Goal: Information Seeking & Learning: Learn about a topic

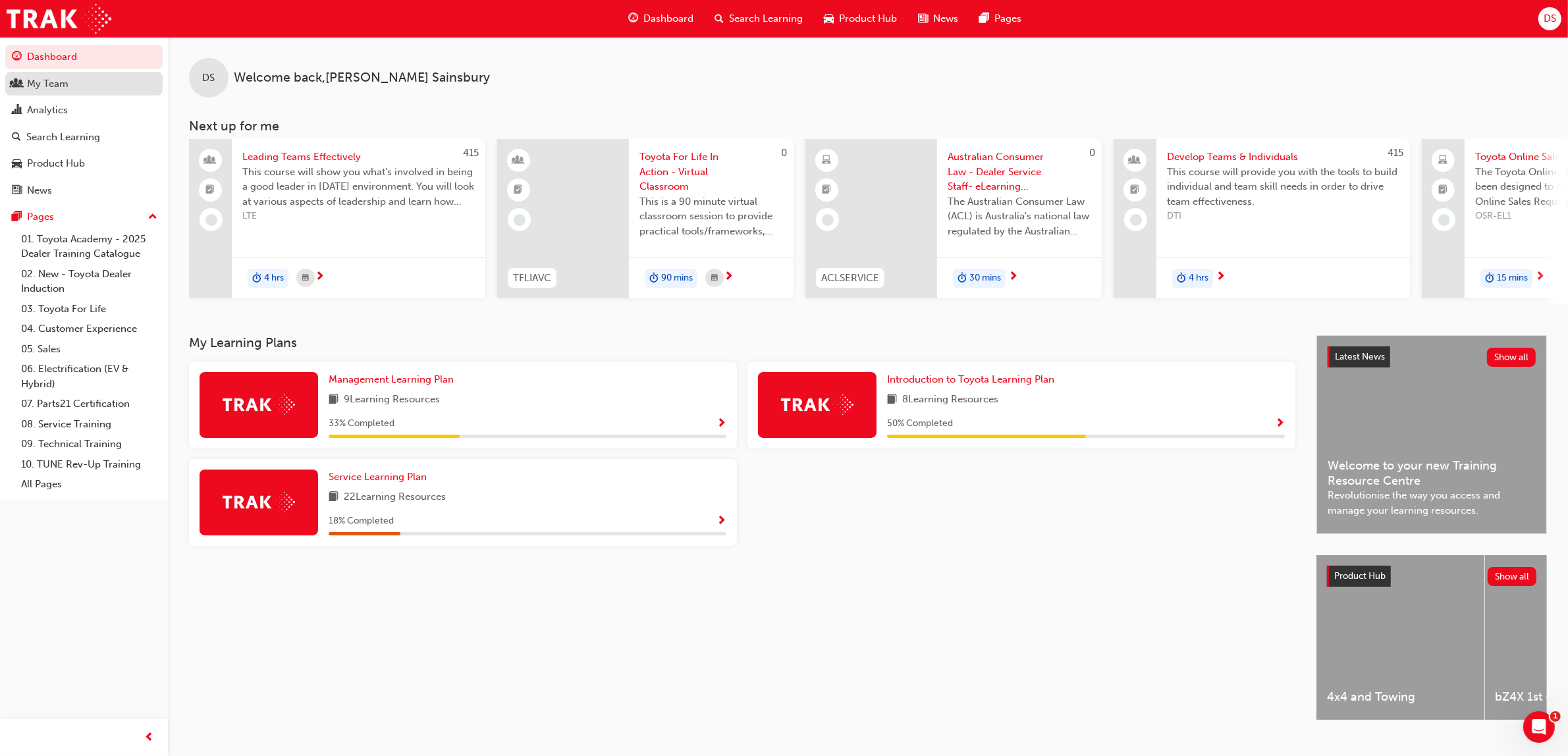
click at [49, 91] on div "My Team" at bounding box center [84, 84] width 145 height 17
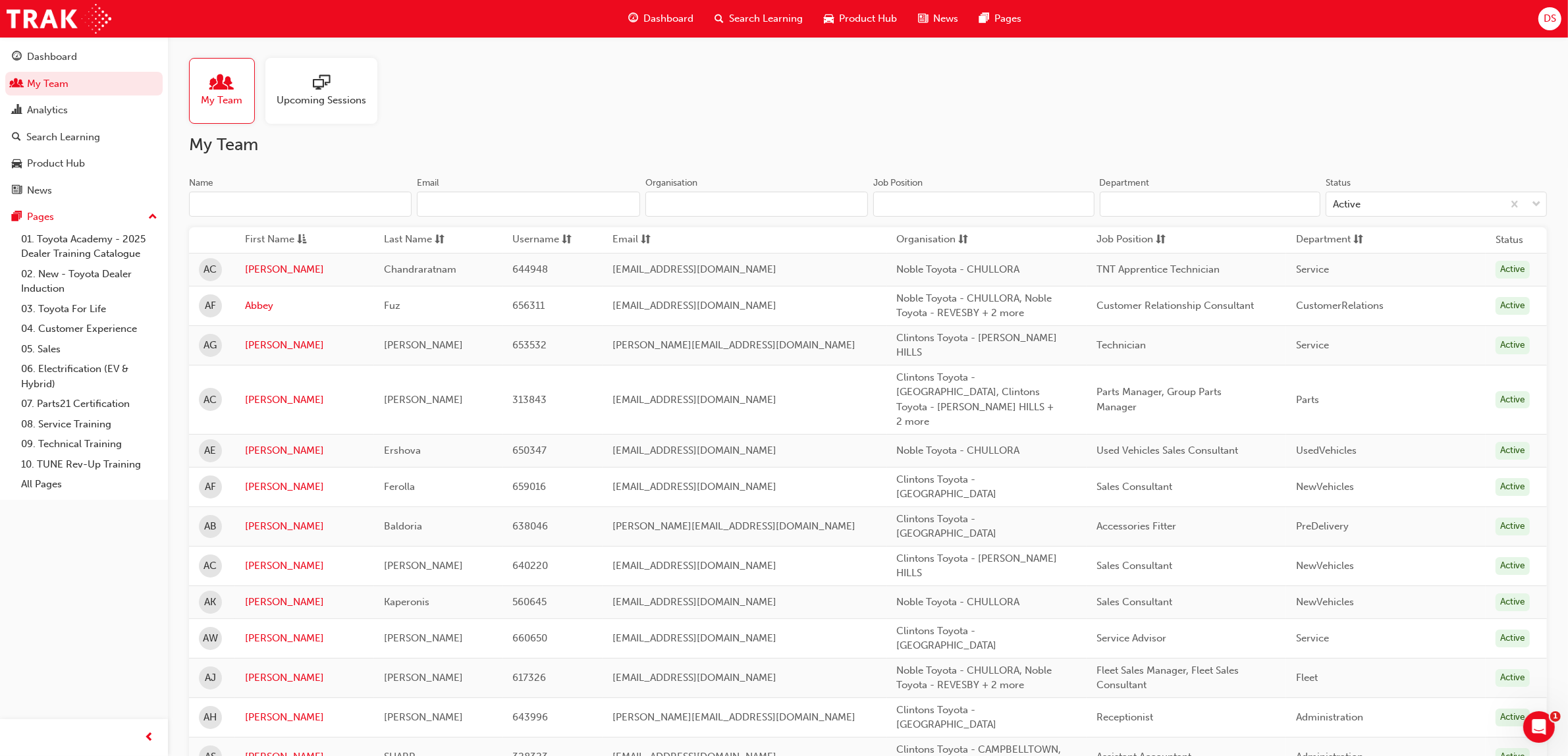
click at [335, 208] on input "Name" at bounding box center [300, 204] width 223 height 25
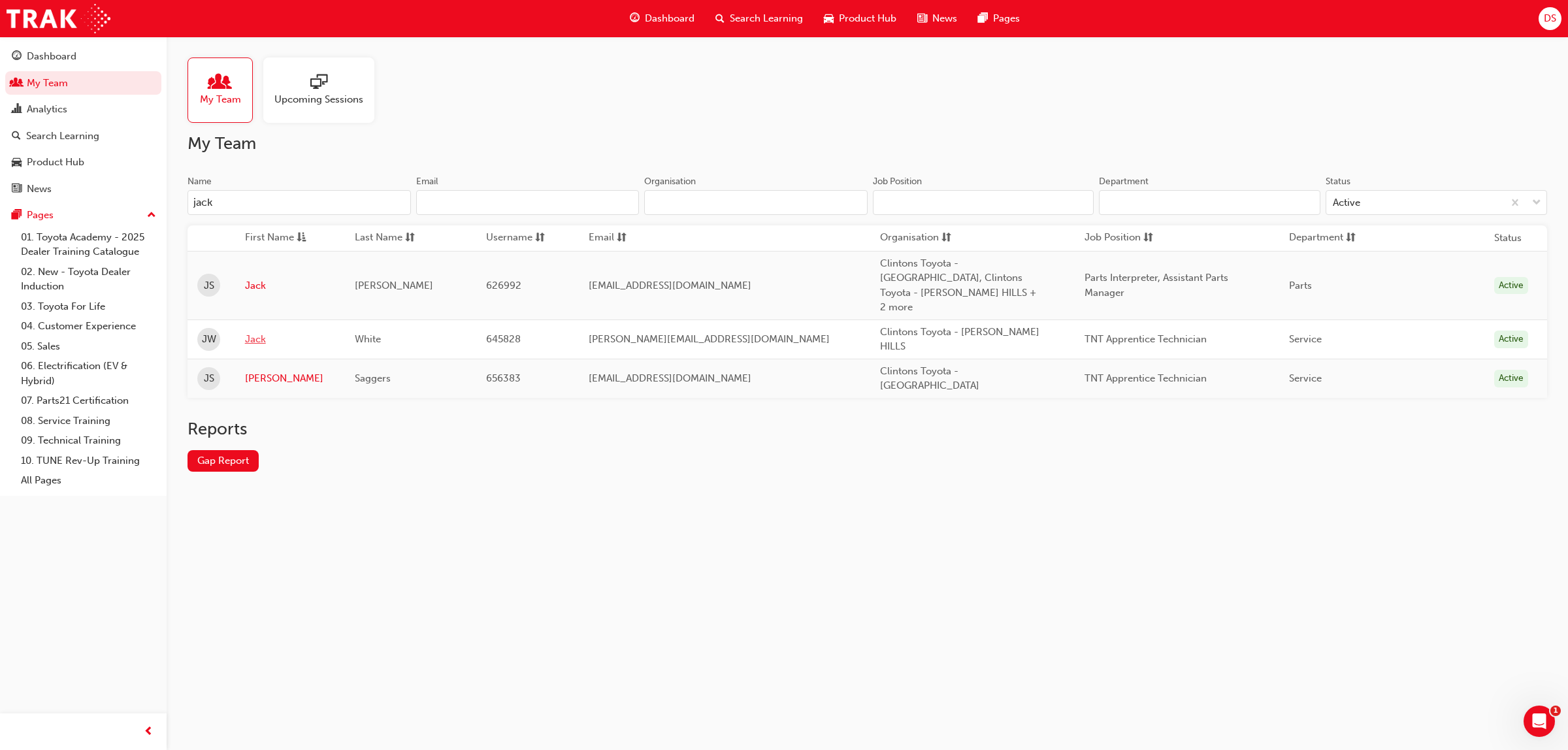
type input "jack"
click at [263, 332] on link "Jack" at bounding box center [290, 339] width 90 height 15
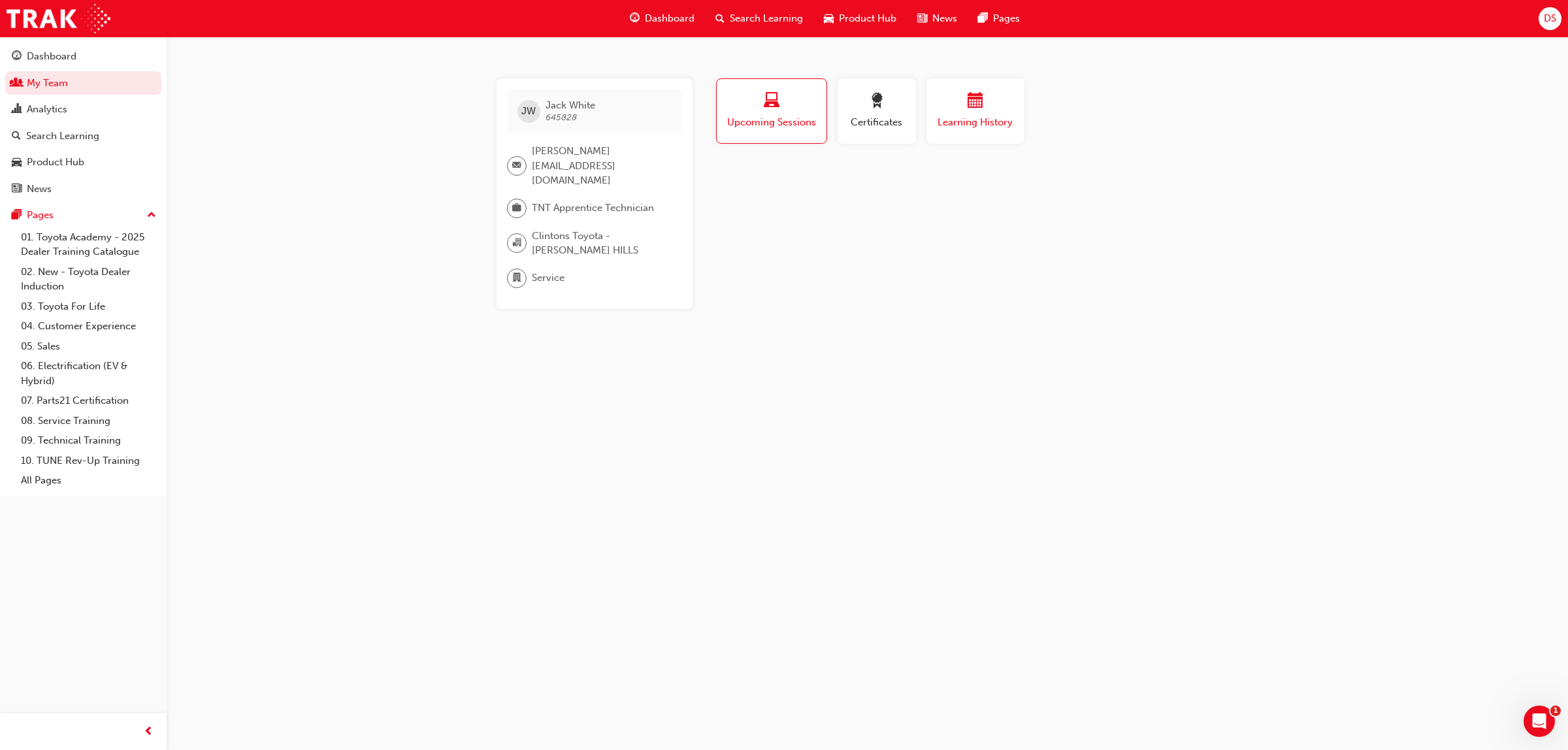
click at [965, 100] on div "button" at bounding box center [975, 102] width 79 height 21
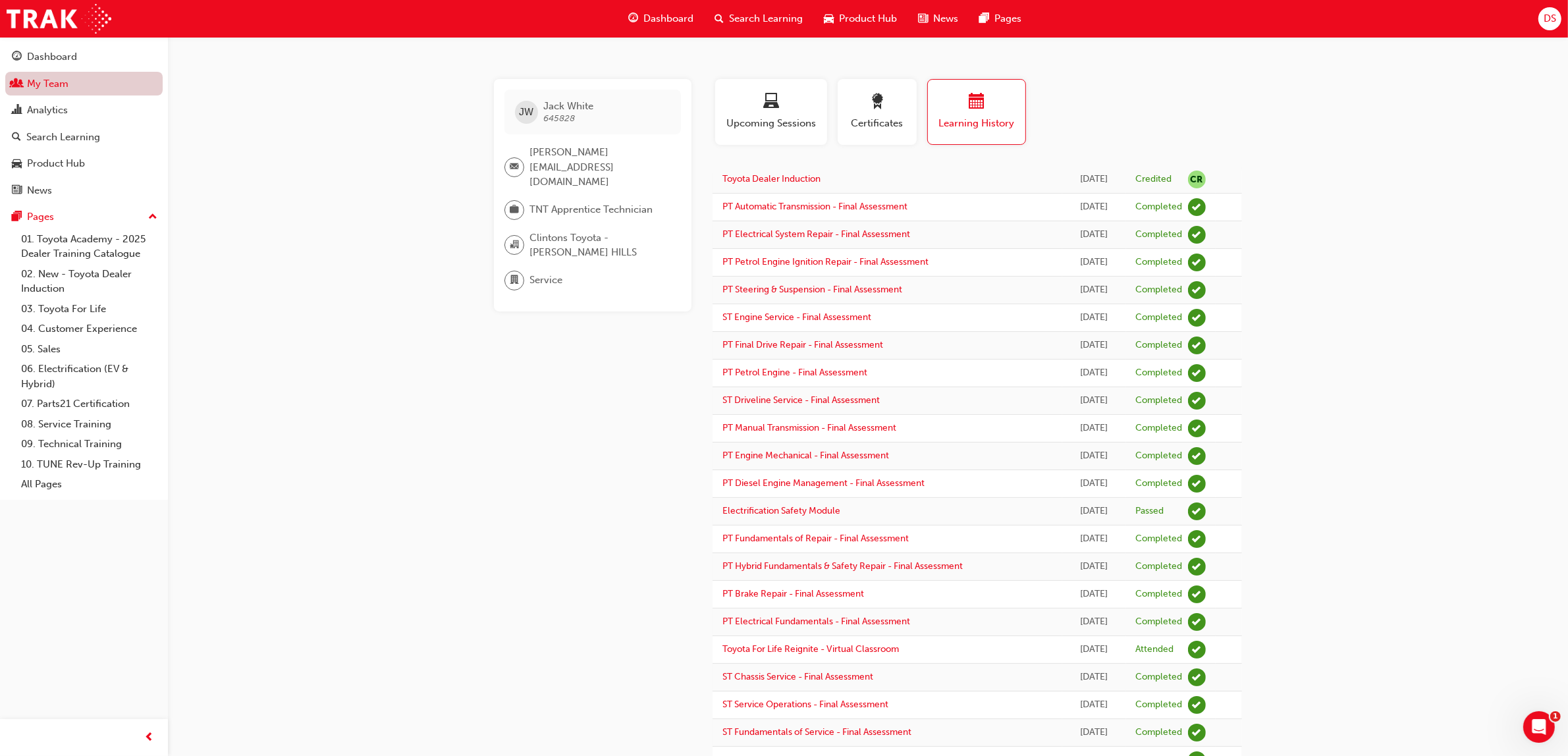
click at [60, 86] on link "My Team" at bounding box center [83, 84] width 157 height 25
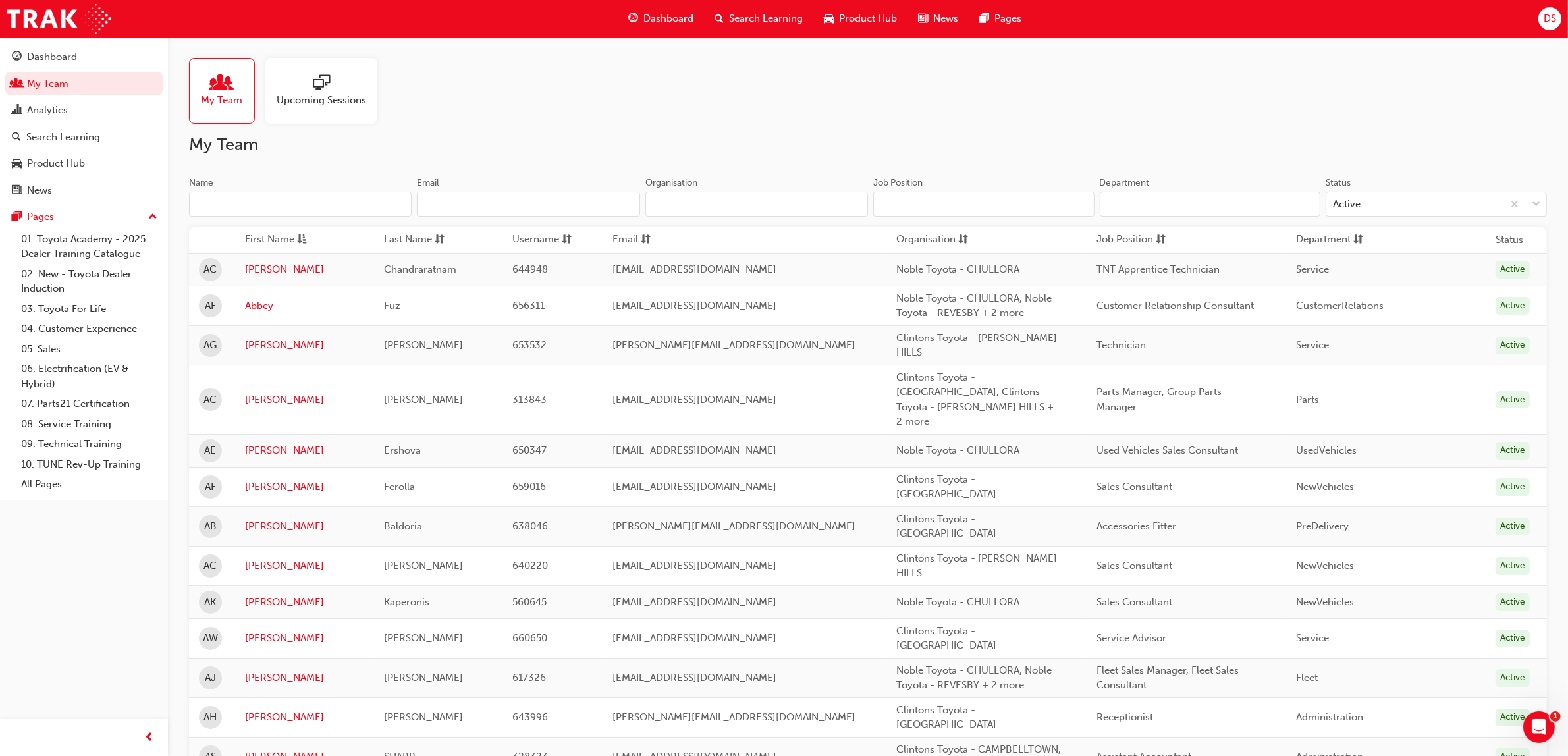
click at [285, 202] on input "Name" at bounding box center [300, 204] width 223 height 25
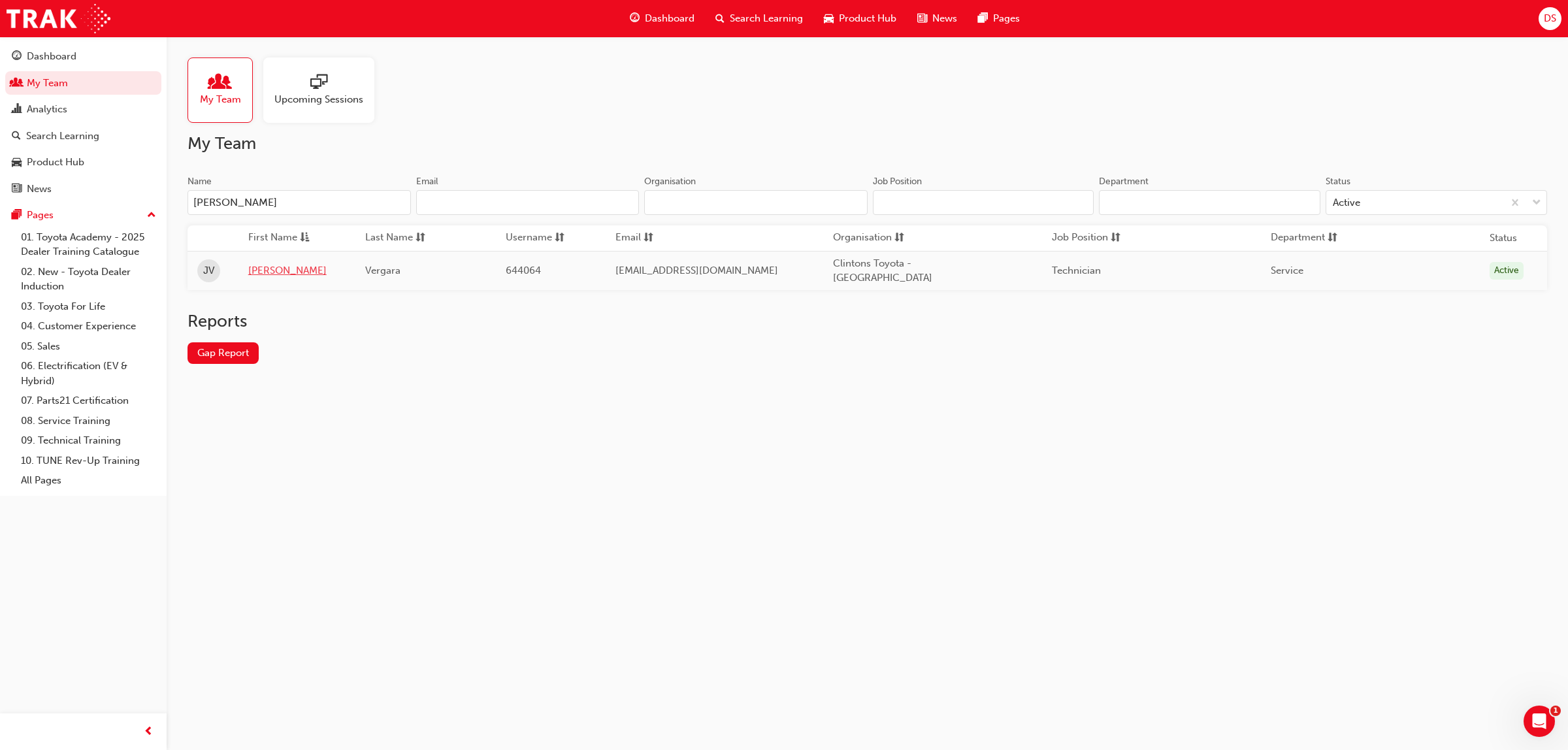
type input "[PERSON_NAME]"
click at [275, 270] on link "[PERSON_NAME]" at bounding box center [297, 270] width 97 height 15
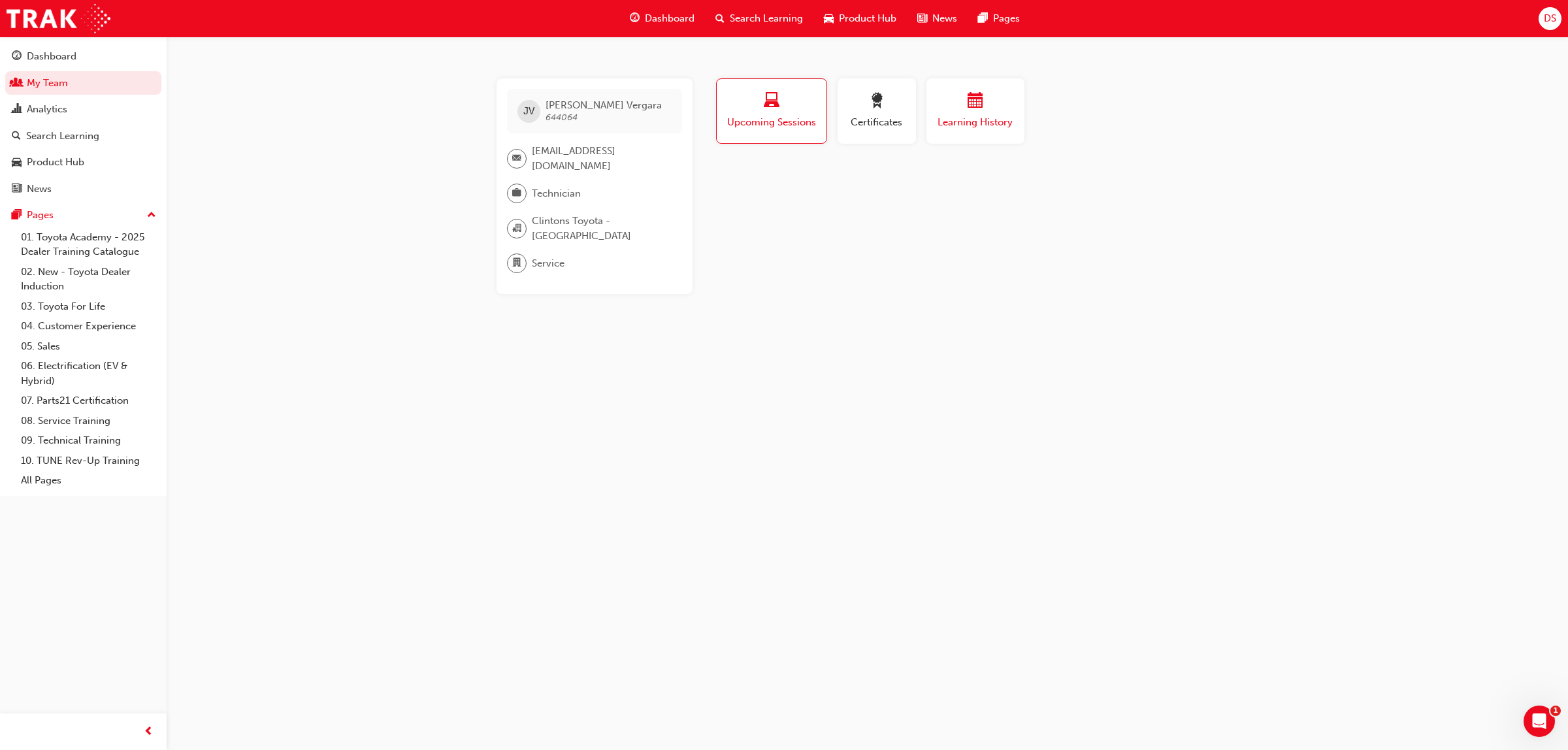
click at [985, 115] on span "Learning History" at bounding box center [975, 122] width 79 height 15
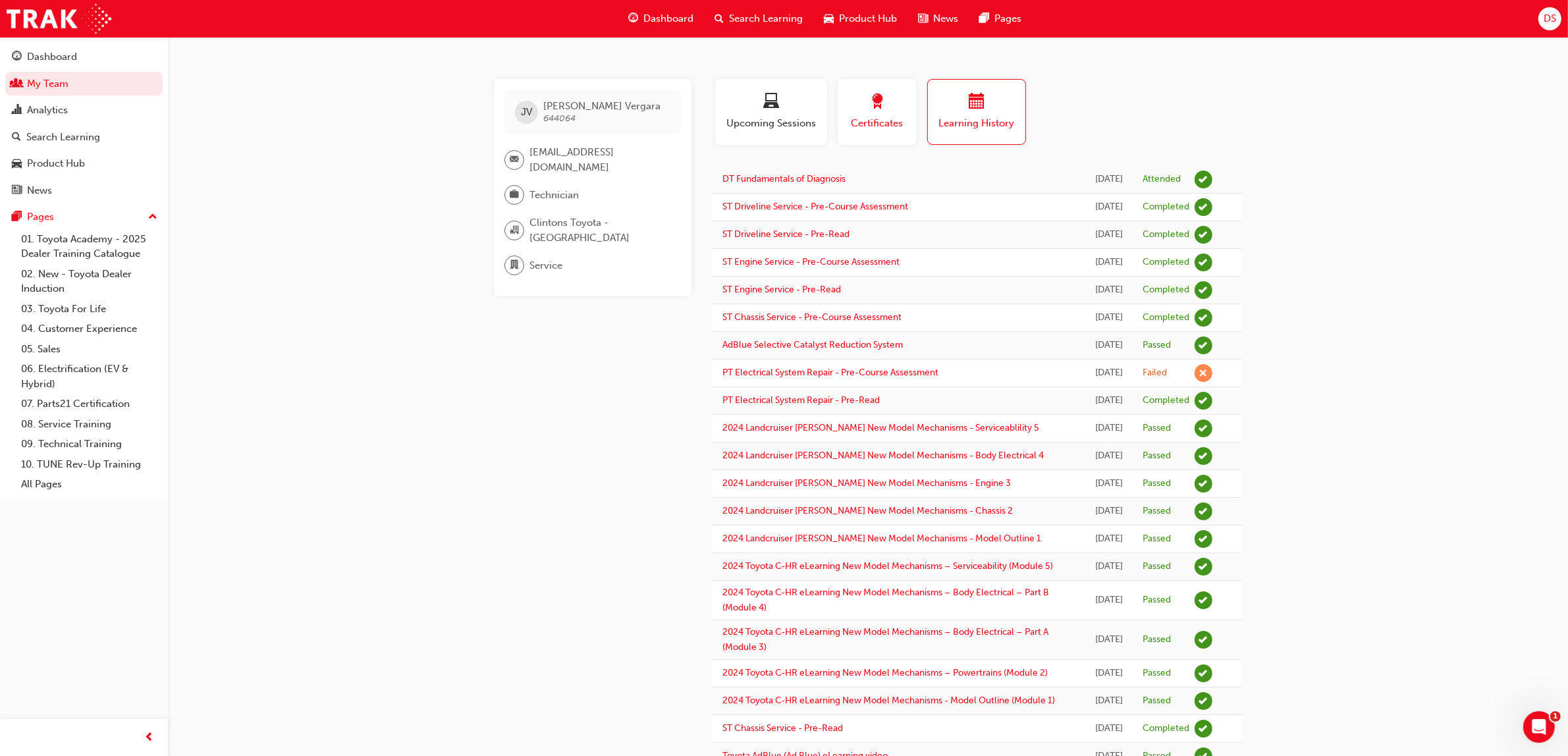
click at [886, 112] on div "button" at bounding box center [877, 103] width 59 height 21
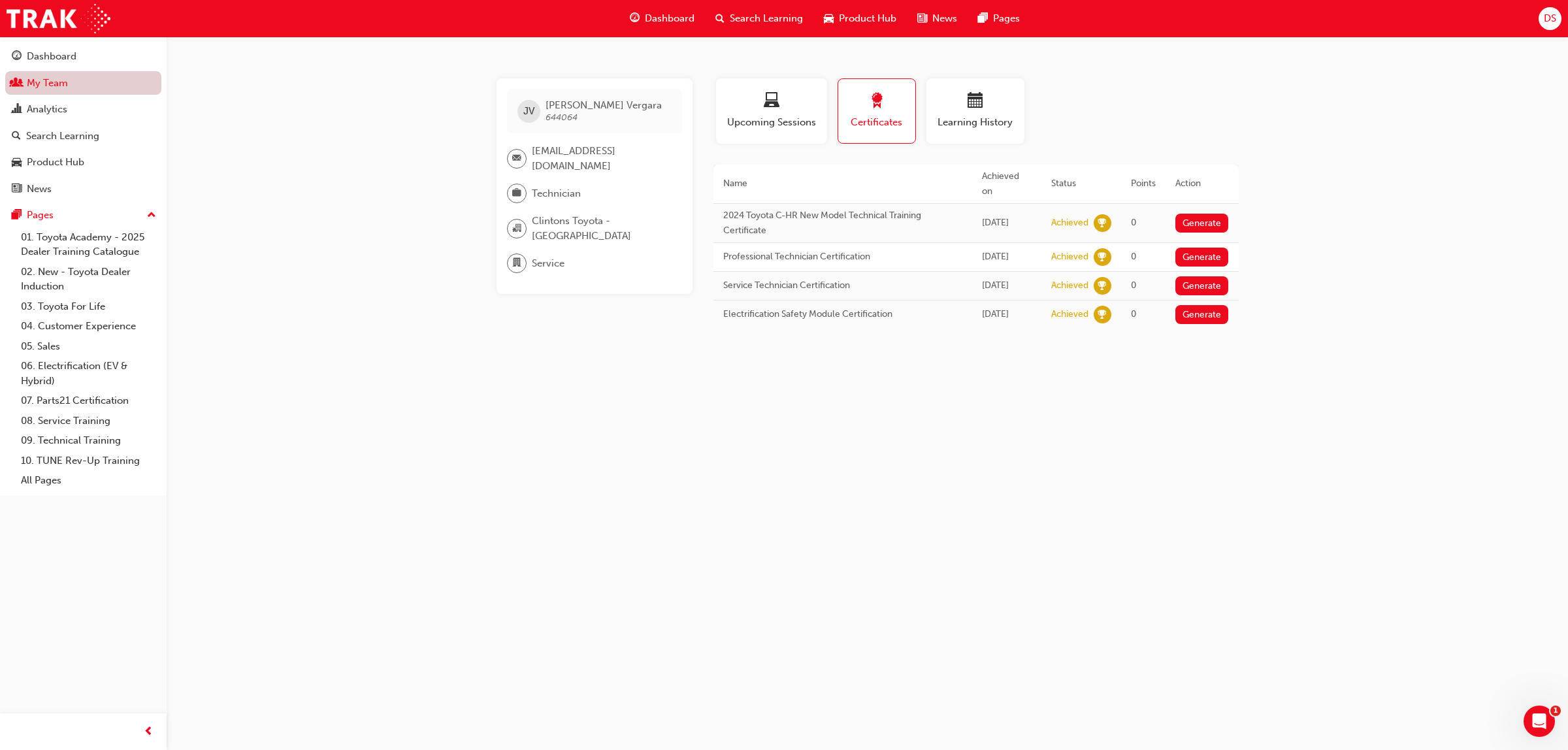
click at [51, 82] on link "My Team" at bounding box center [82, 83] width 156 height 25
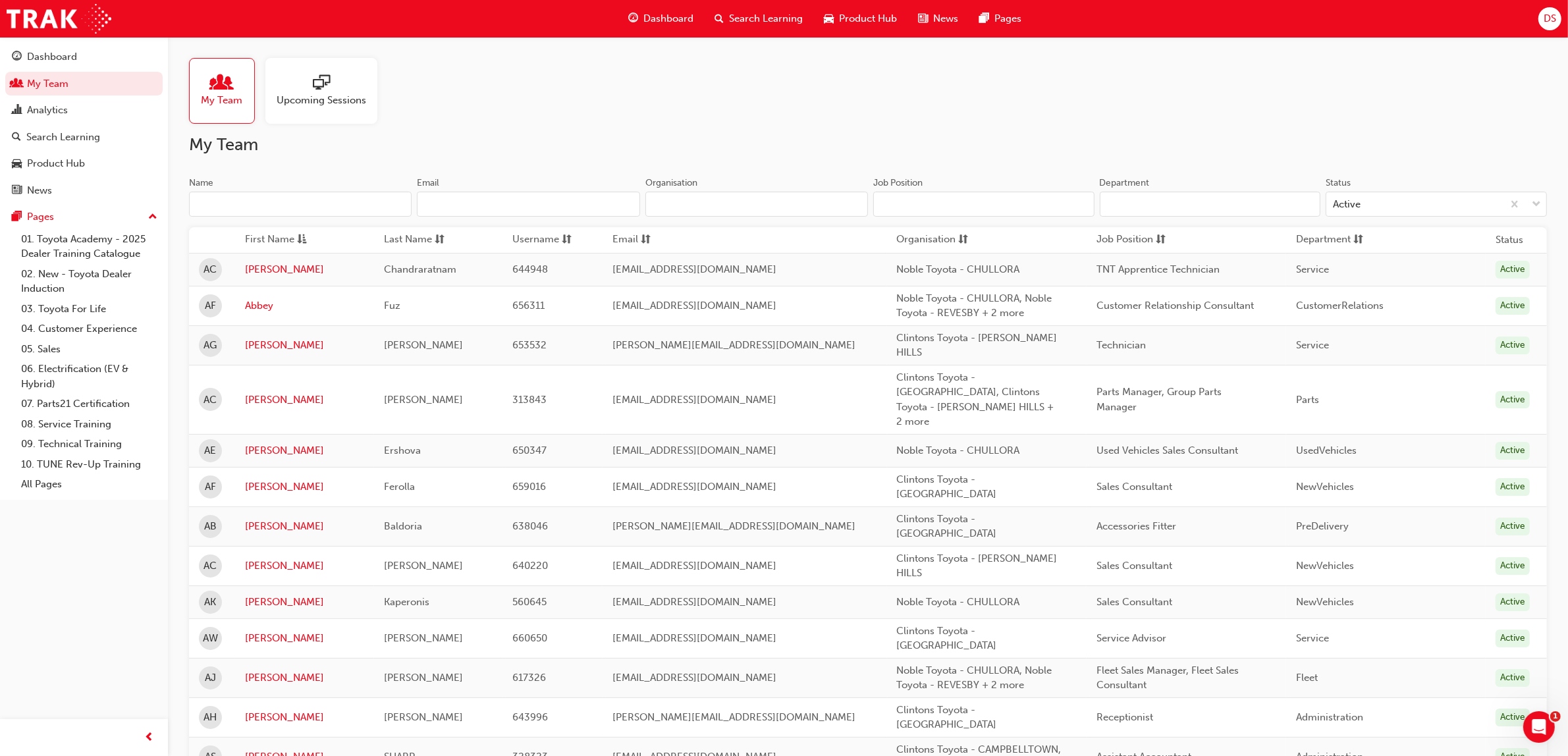
click at [261, 205] on input "Name" at bounding box center [300, 204] width 223 height 25
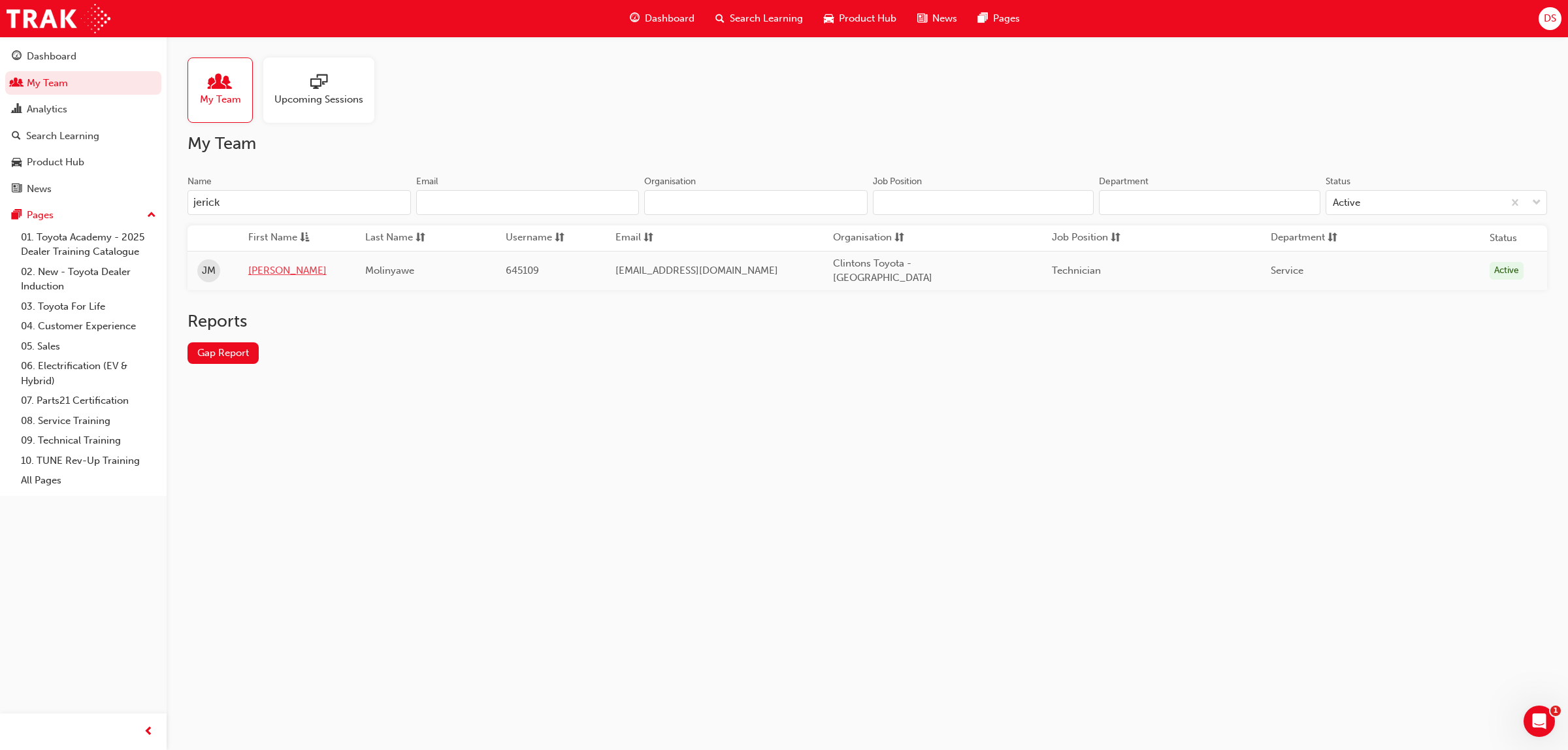
type input "jerick"
click at [265, 263] on link "[PERSON_NAME]" at bounding box center [297, 270] width 97 height 15
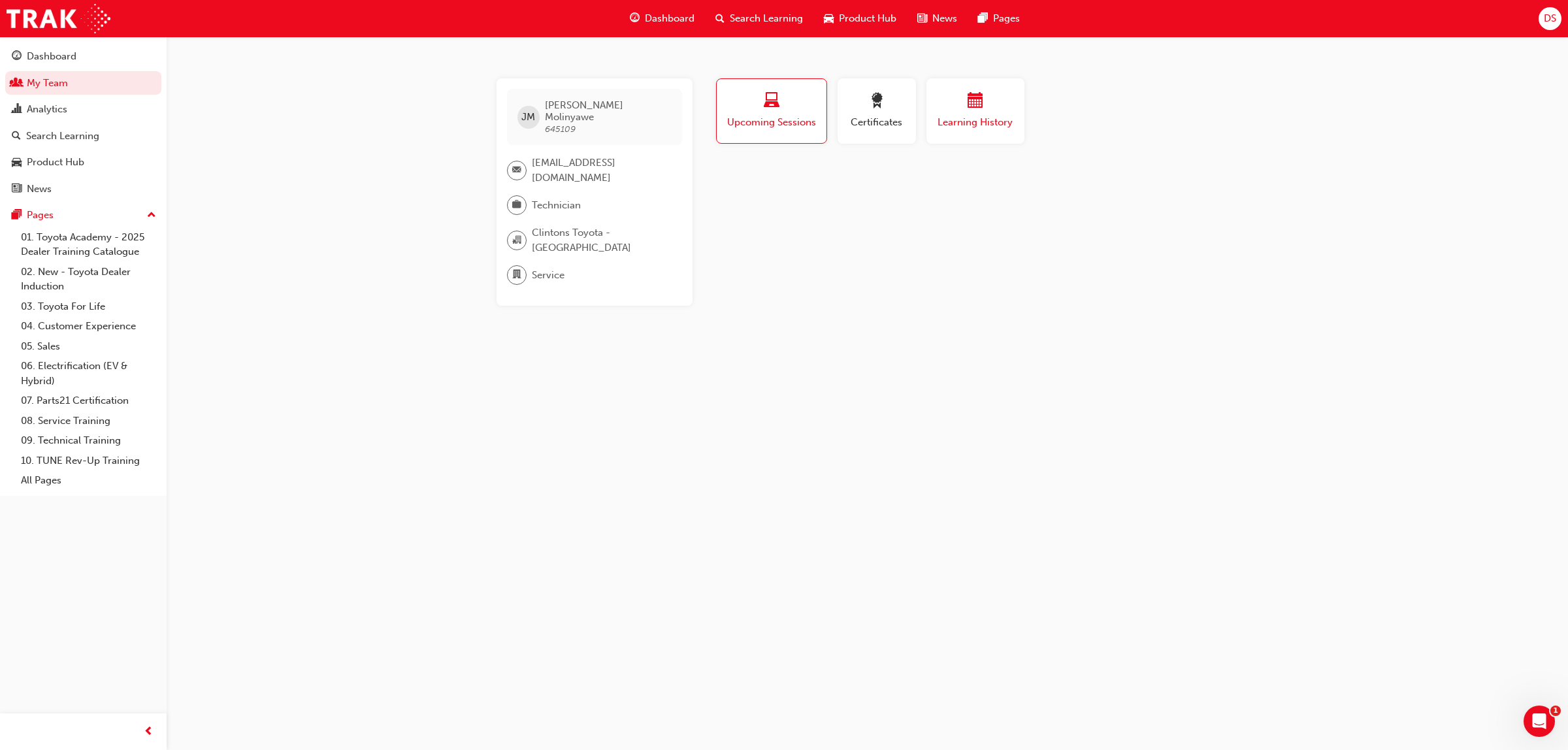
click at [991, 116] on span "Learning History" at bounding box center [975, 122] width 79 height 15
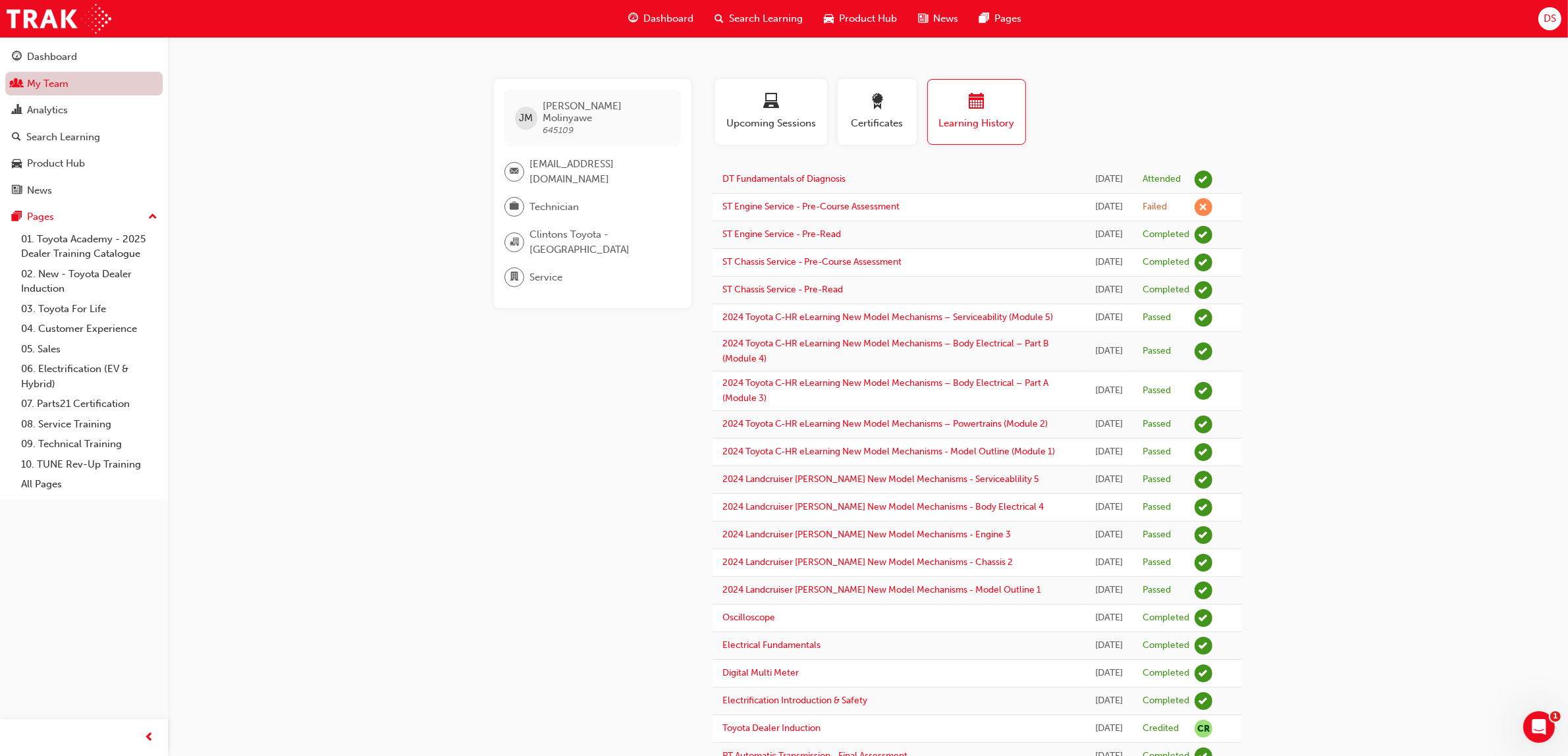
click at [49, 86] on link "My Team" at bounding box center [83, 84] width 157 height 25
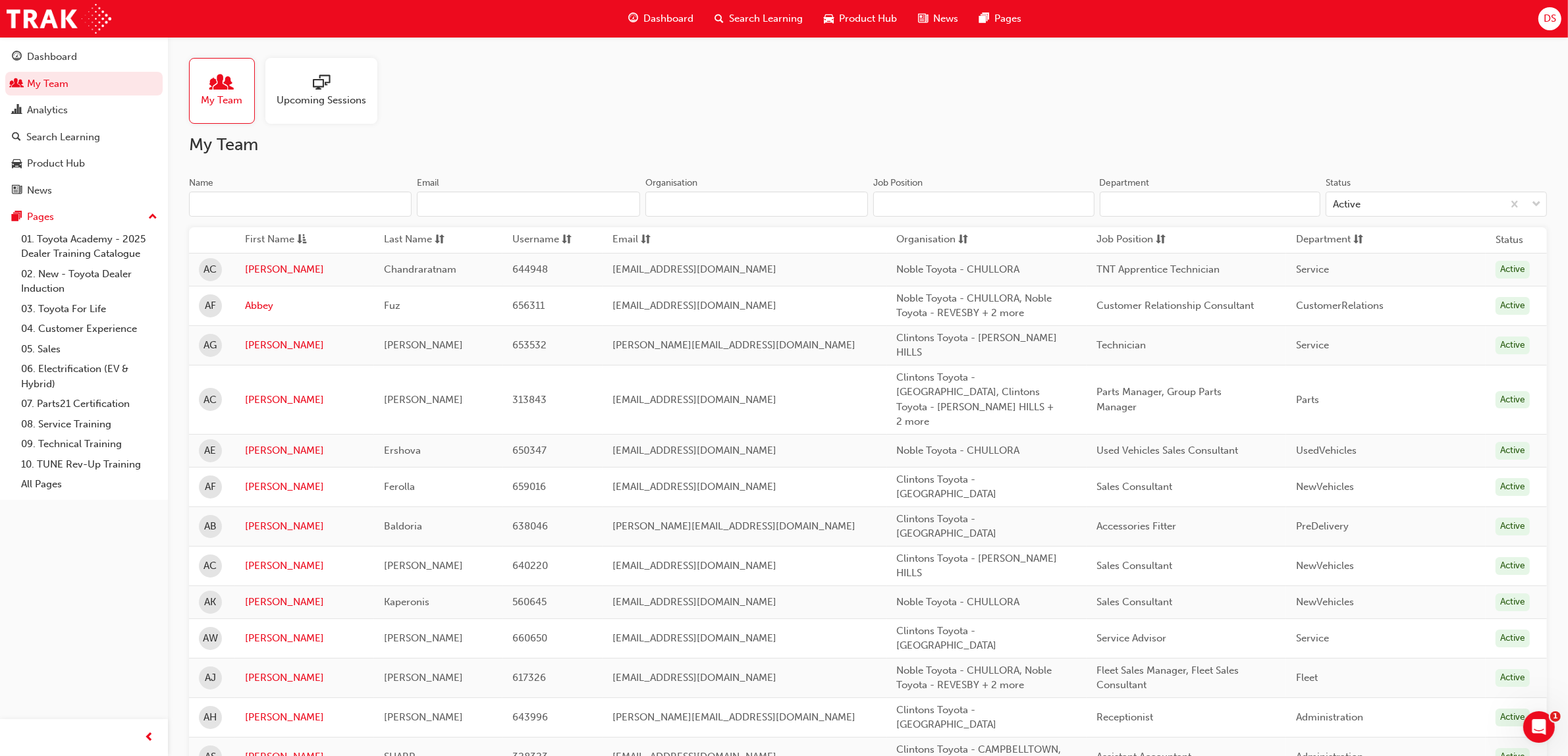
click at [254, 205] on input "Name" at bounding box center [300, 204] width 223 height 25
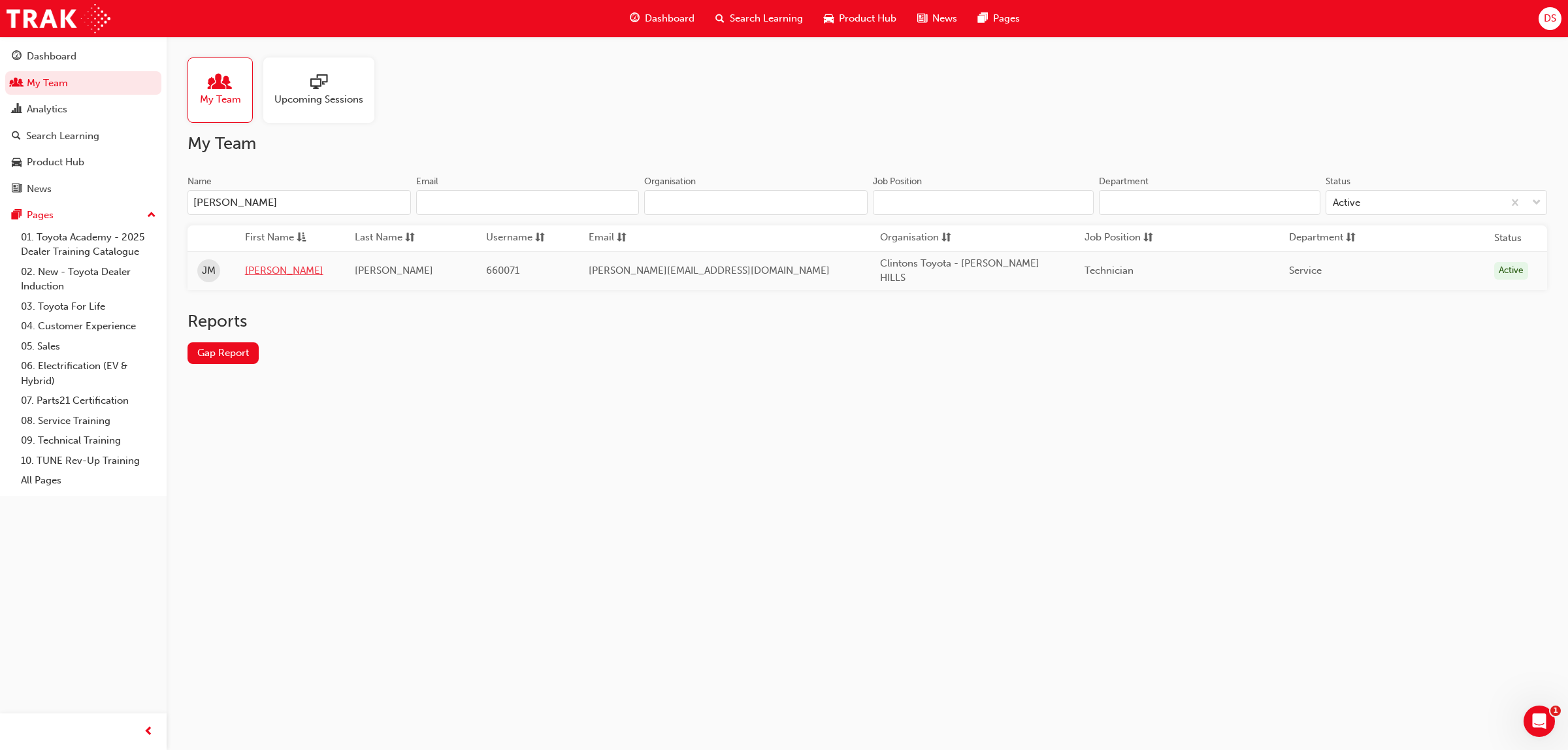
type input "[PERSON_NAME]"
click at [262, 265] on link "[PERSON_NAME]" at bounding box center [290, 270] width 90 height 15
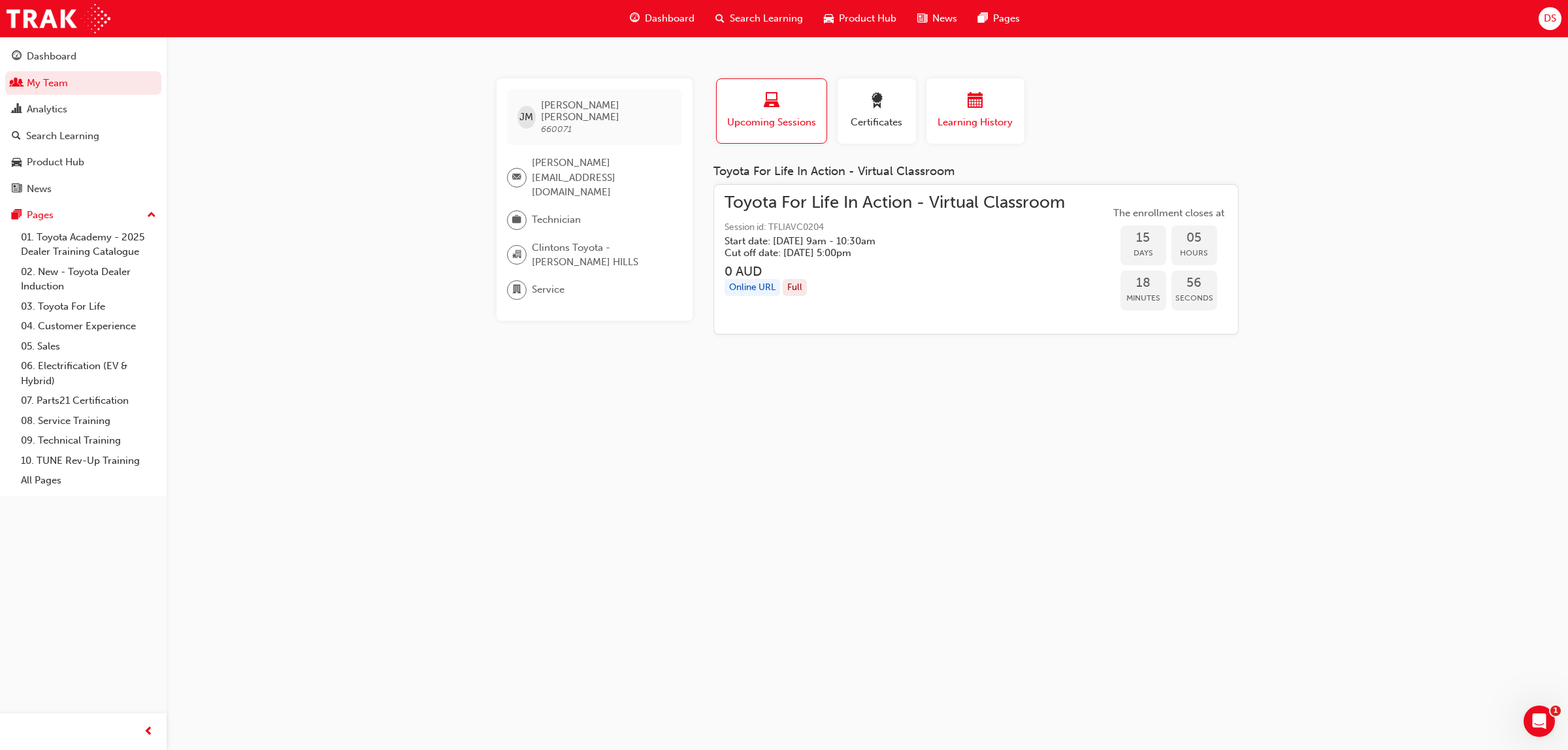
click at [979, 119] on span "Learning History" at bounding box center [975, 122] width 79 height 15
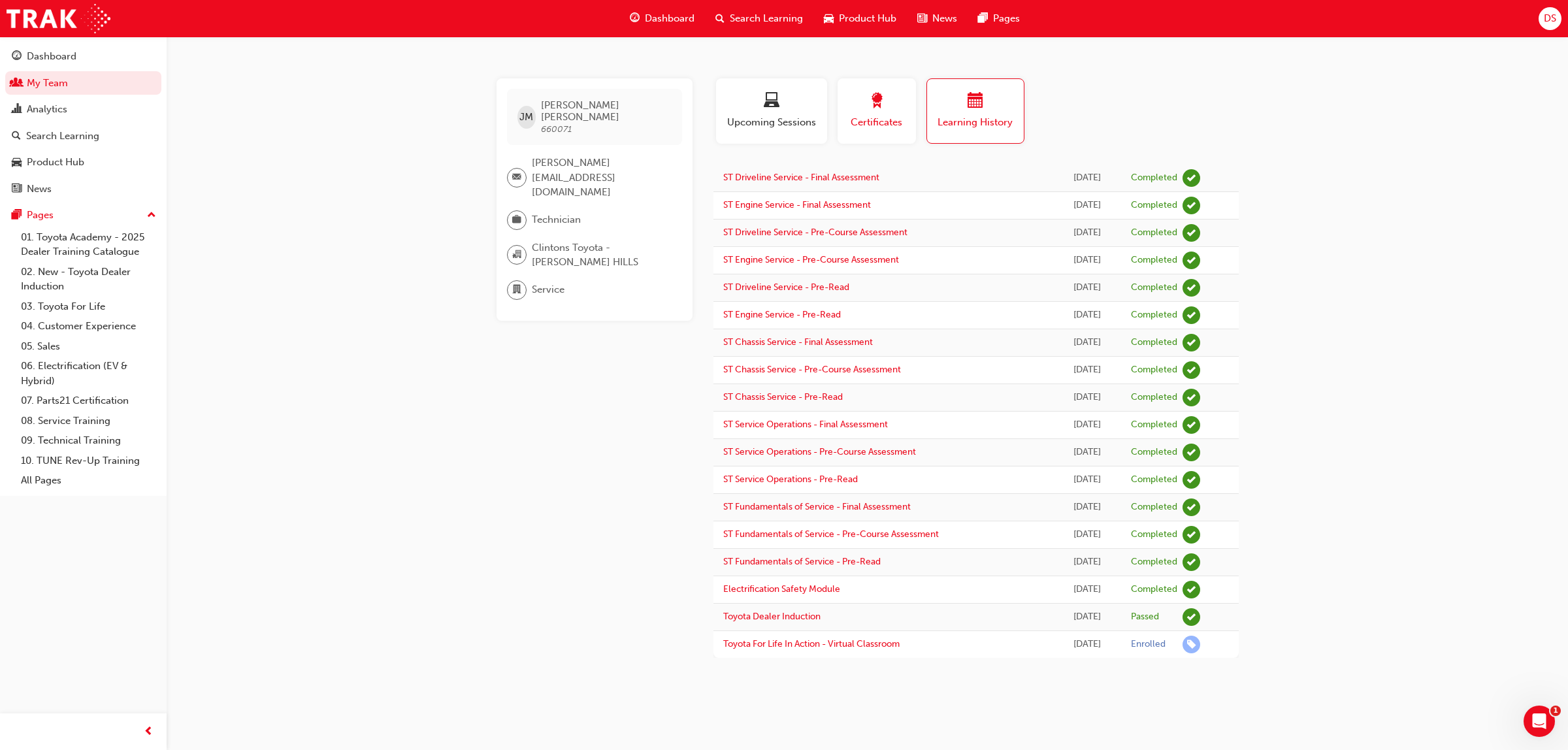
click at [880, 122] on span "Certificates" at bounding box center [877, 122] width 59 height 15
